Goal: Find specific page/section: Find specific page/section

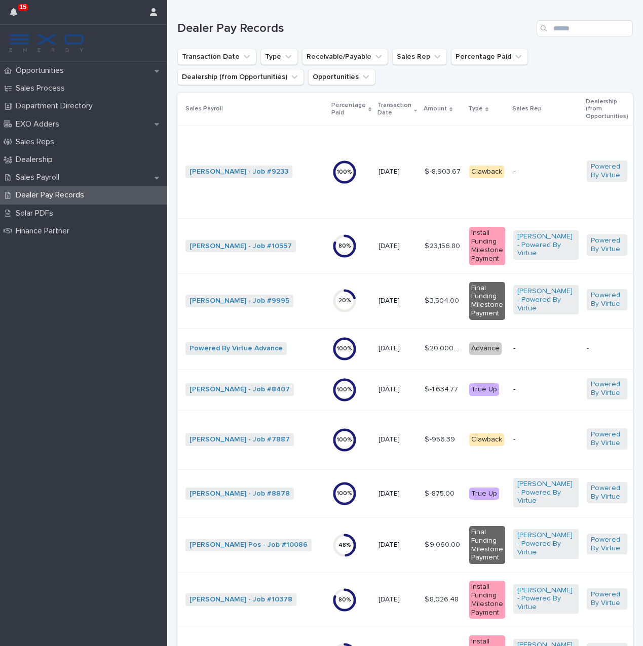
scroll to position [65, 0]
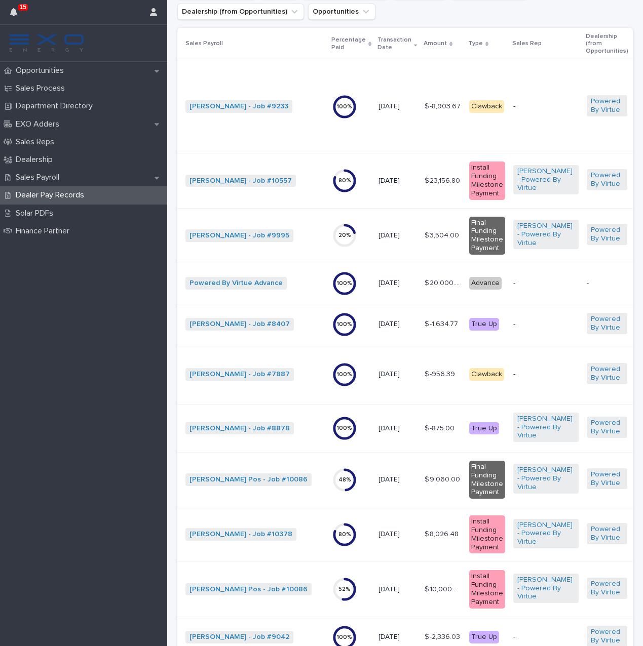
click at [53, 68] on p "Opportunities" at bounding box center [42, 71] width 60 height 10
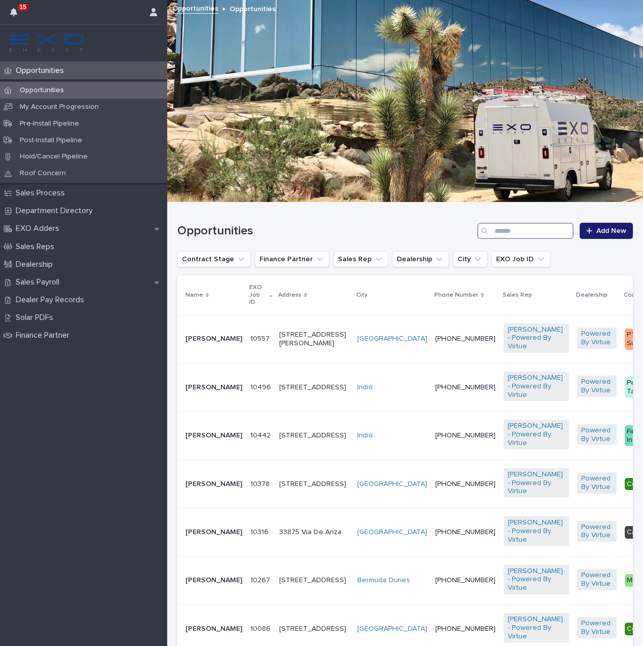
click at [518, 228] on input "Search" at bounding box center [525, 231] width 96 height 16
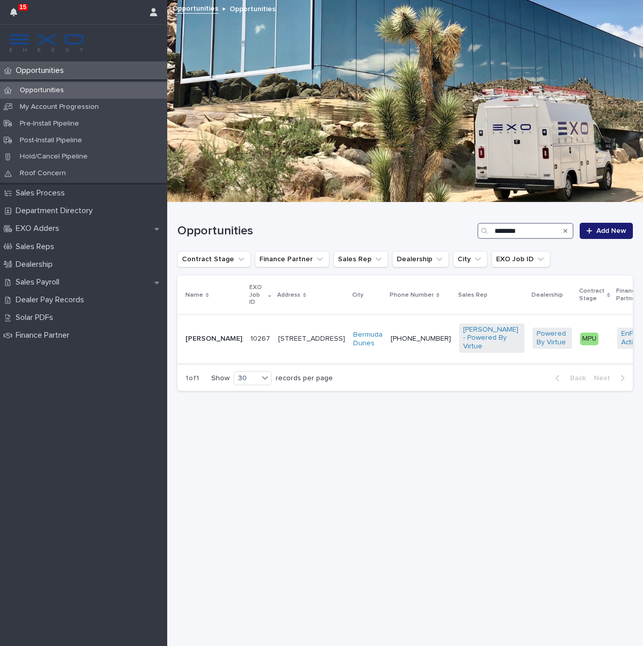
type input "********"
click at [386, 347] on td "[PHONE_NUMBER]" at bounding box center [420, 339] width 68 height 48
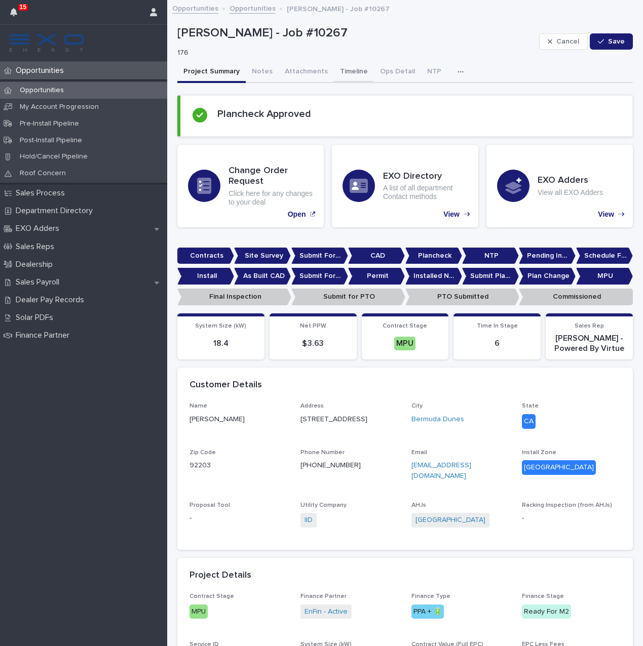
click at [348, 72] on button "Timeline" at bounding box center [354, 72] width 40 height 21
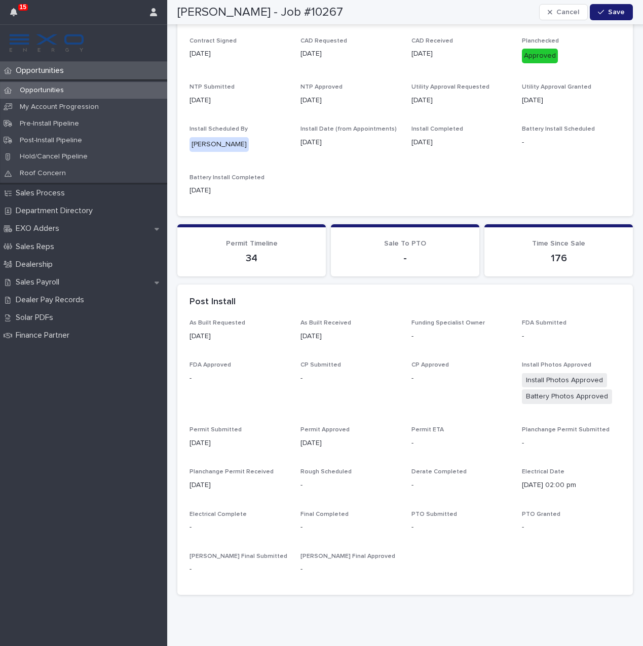
scroll to position [141, 0]
